Goal: Information Seeking & Learning: Learn about a topic

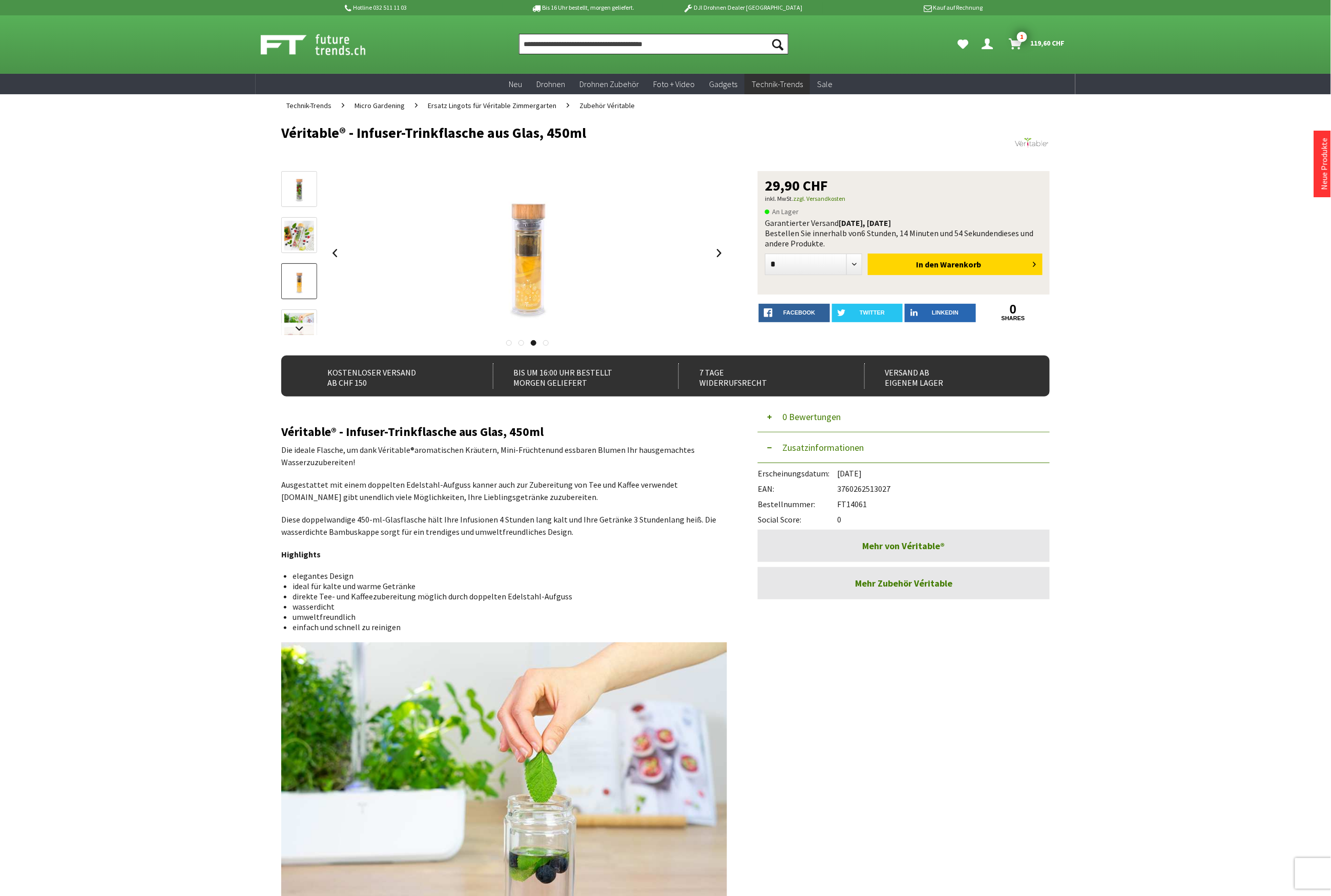
click at [570, 52] on input "Produkt, Marke, Kategorie, EAN, Artikelnummer…" at bounding box center [654, 44] width 270 height 20
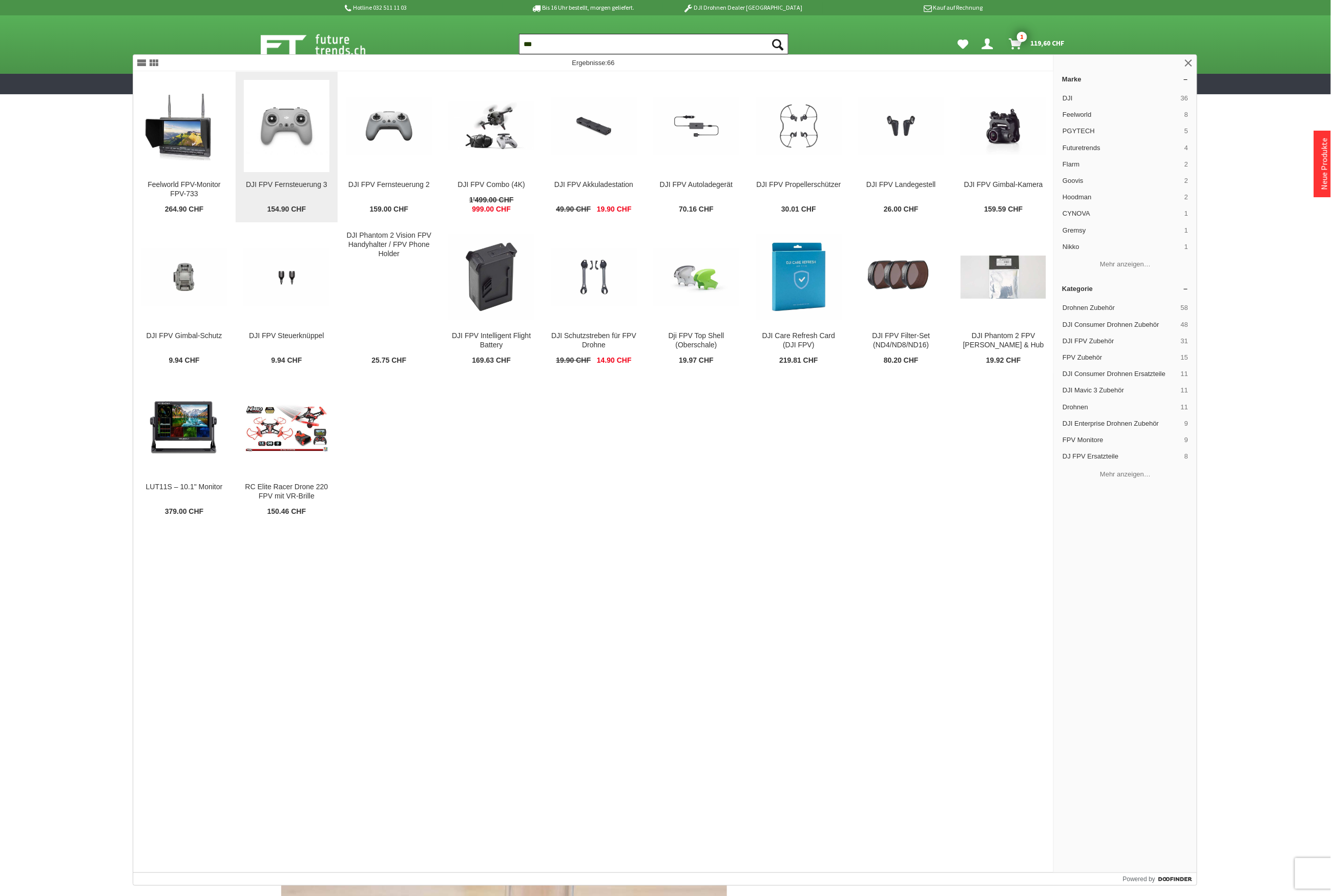
type input "***"
click at [307, 123] on img at bounding box center [287, 126] width 85 height 57
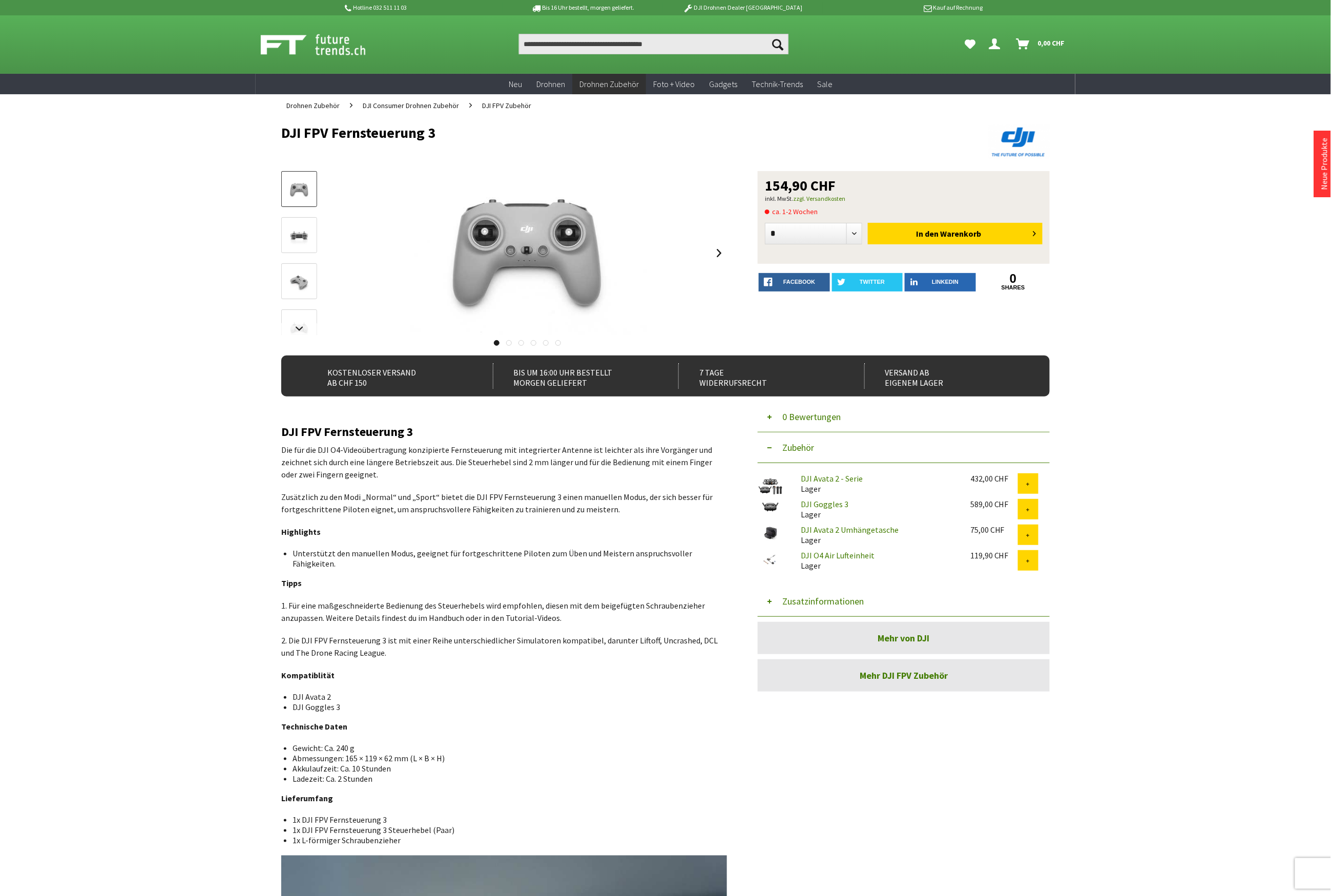
click at [834, 601] on button "Zusatzinformationen" at bounding box center [904, 601] width 292 height 31
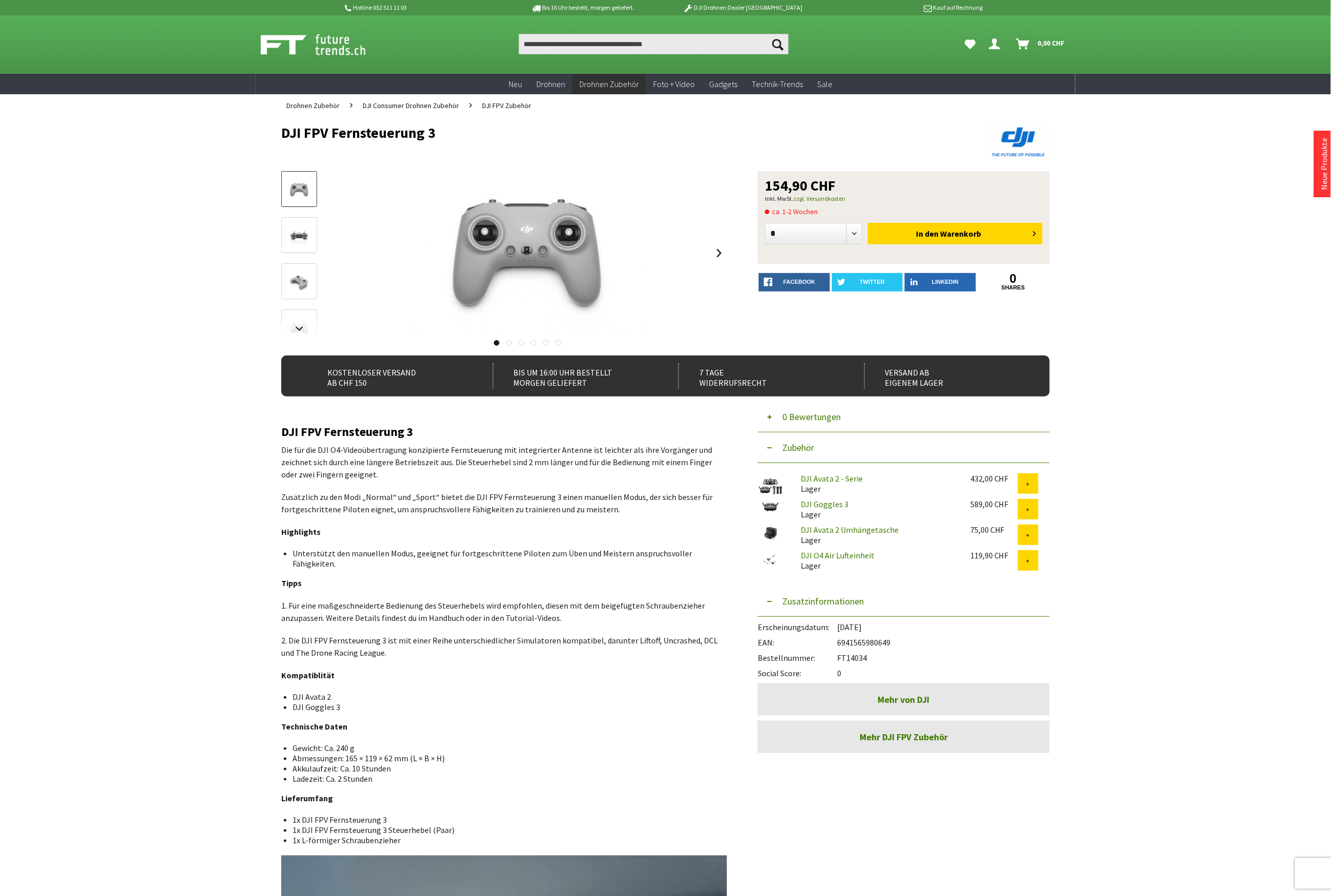
drag, startPoint x: 868, startPoint y: 658, endPoint x: 835, endPoint y: 663, distance: 33.4
click at [835, 663] on div "Erscheinungsdatum: [DATE] EAN: 6941565980649 Bestellnummer: FT14034 Social Scor…" at bounding box center [904, 647] width 292 height 61
